Goal: Task Accomplishment & Management: Manage account settings

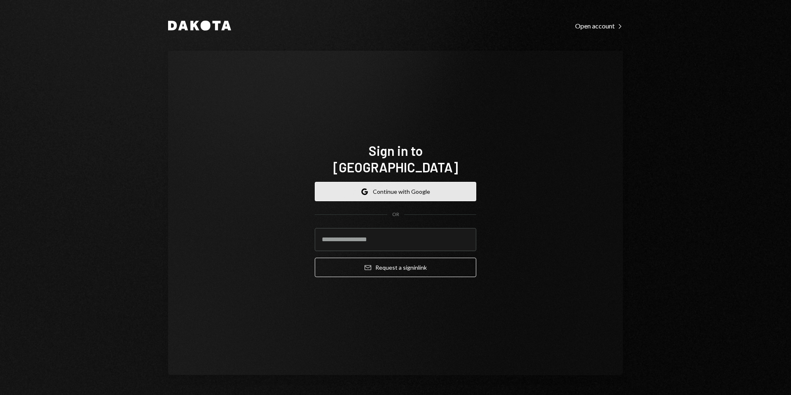
click at [424, 185] on button "Google Continue with Google" at bounding box center [396, 191] width 162 height 19
click at [385, 187] on button "Google Continue with Google" at bounding box center [396, 191] width 162 height 19
